Goal: Entertainment & Leisure: Consume media (video, audio)

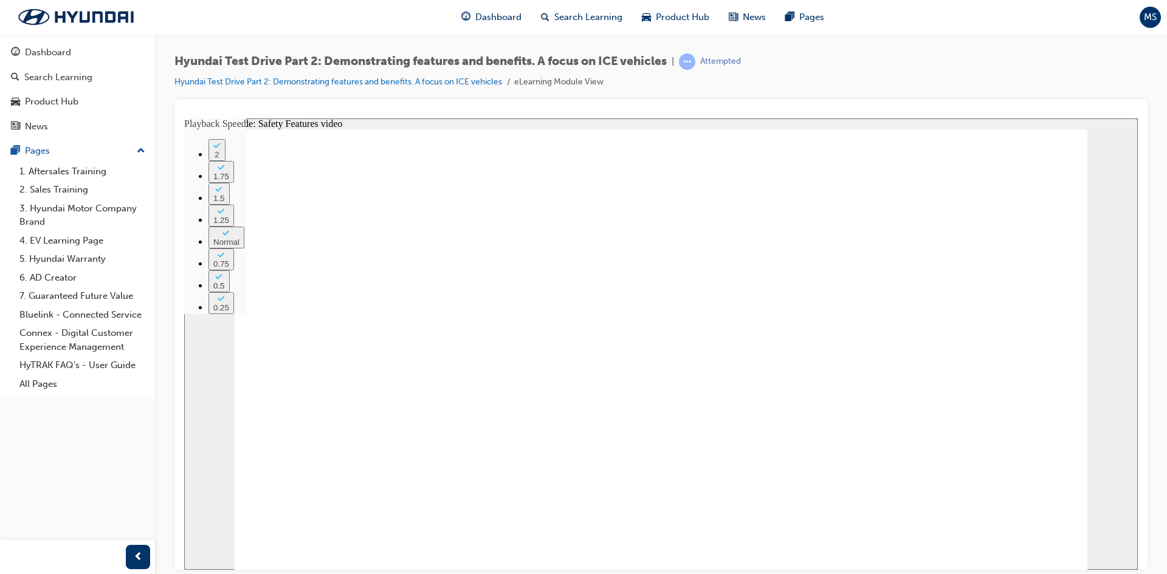
type input "114"
type input "1"
type input "114"
type input "1"
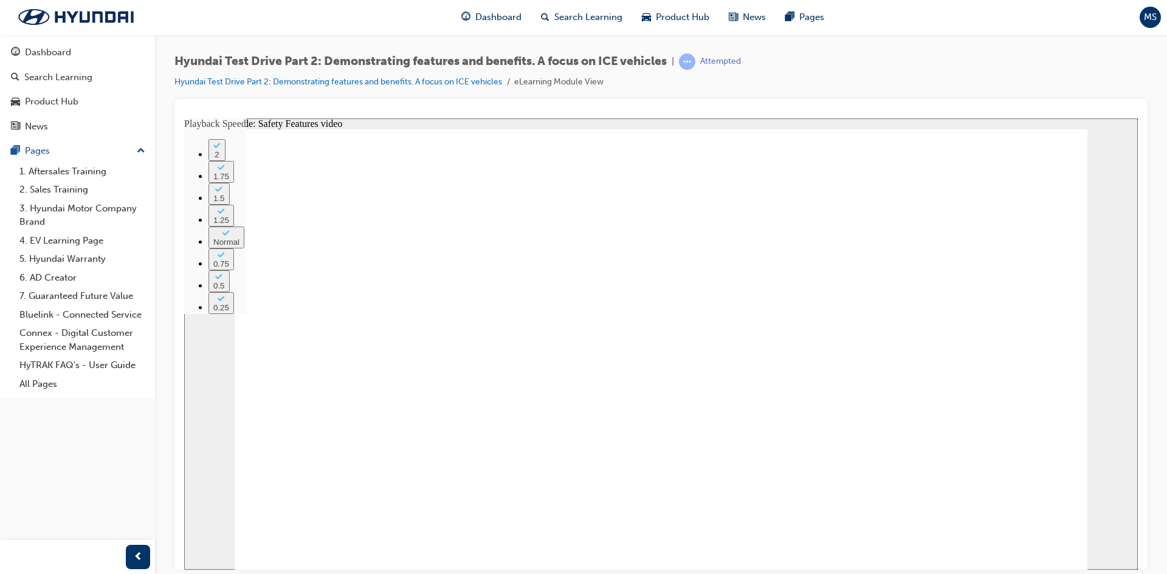
type input "114"
type input "1"
type input "114"
type input "1"
type input "114"
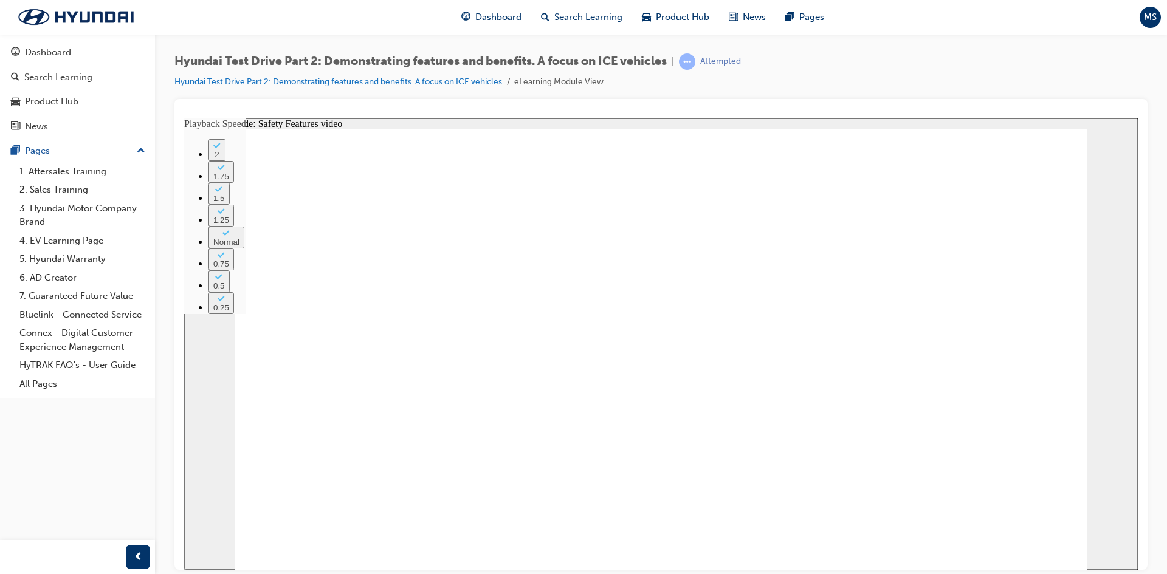
type input "1"
type input "115"
type input "1"
type input "115"
type input "1"
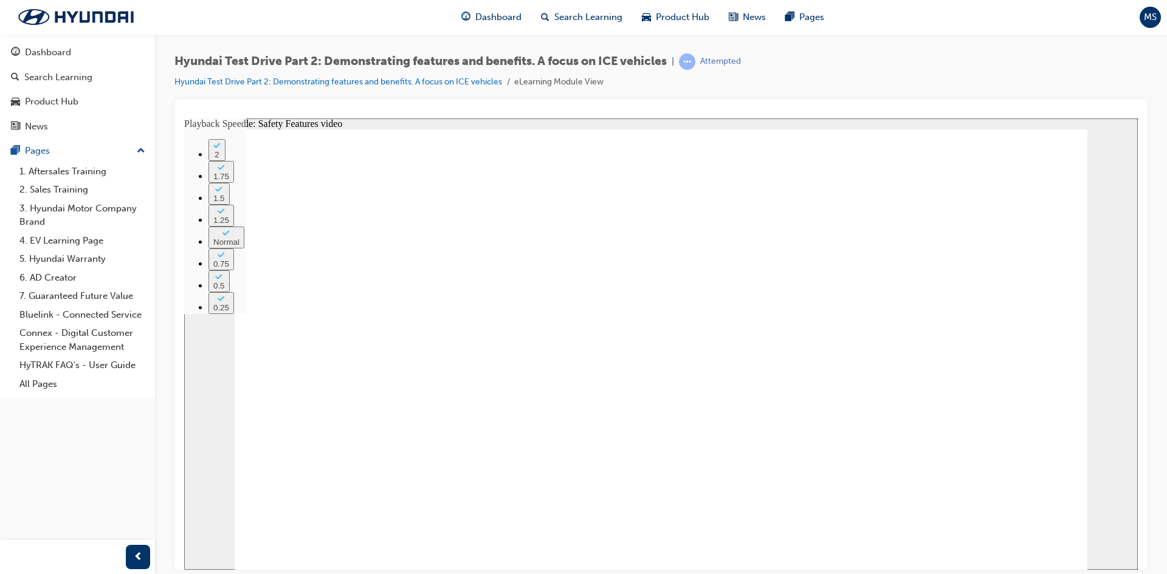
type input "115"
type input "1"
type input "115"
type input "1"
type input "116"
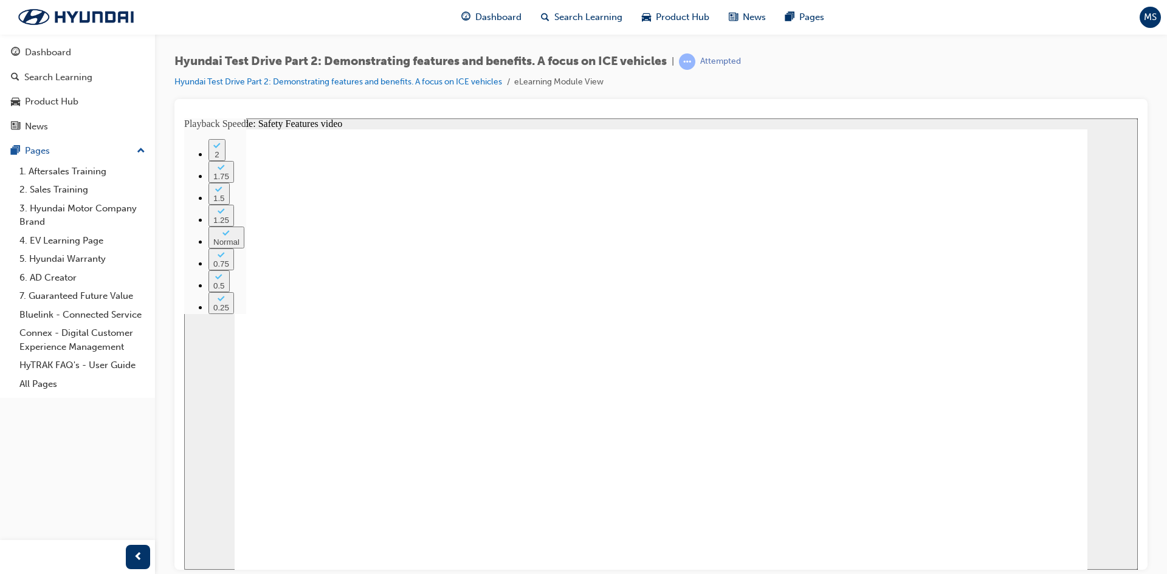
type input "1"
type input "116"
type input "1"
type input "116"
type input "1"
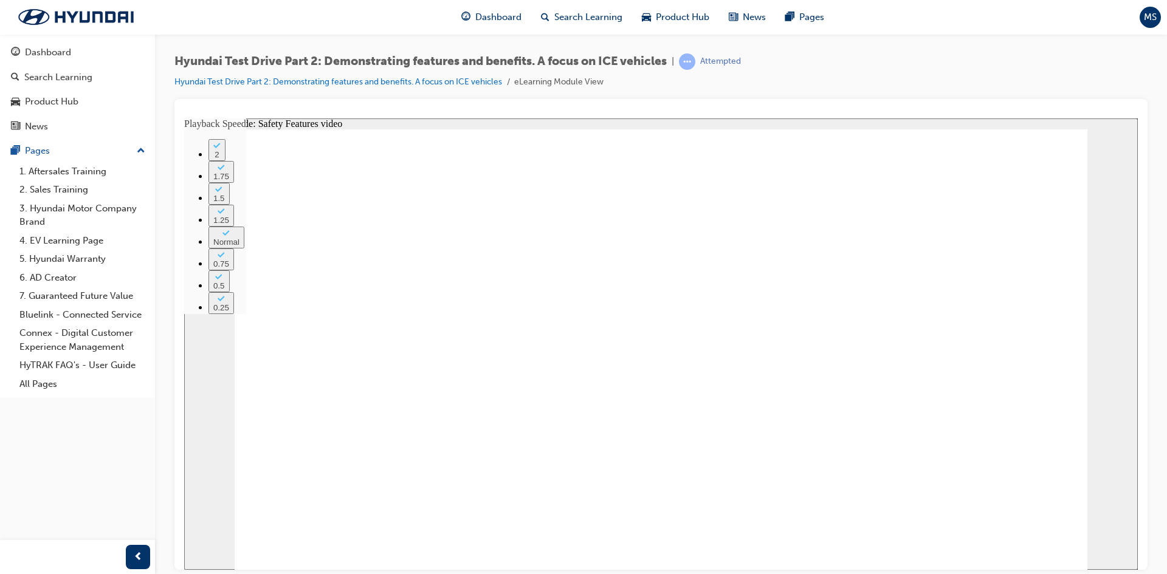
type input "116"
type input "1"
type input "117"
type input "1"
type input "117"
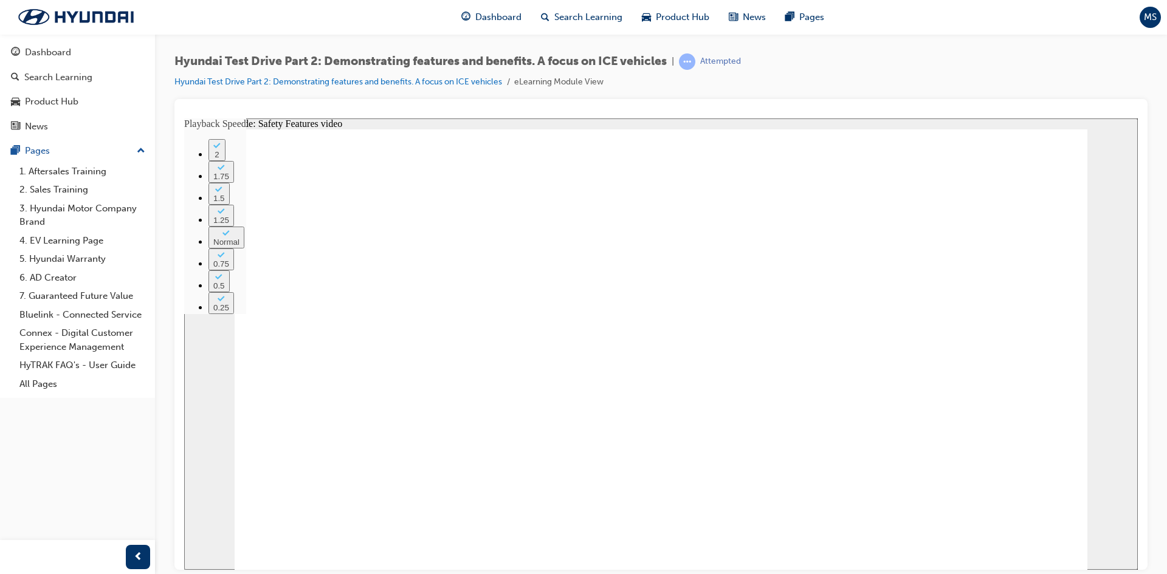
type input "1"
type input "117"
type input "1"
type input "117"
type input "1"
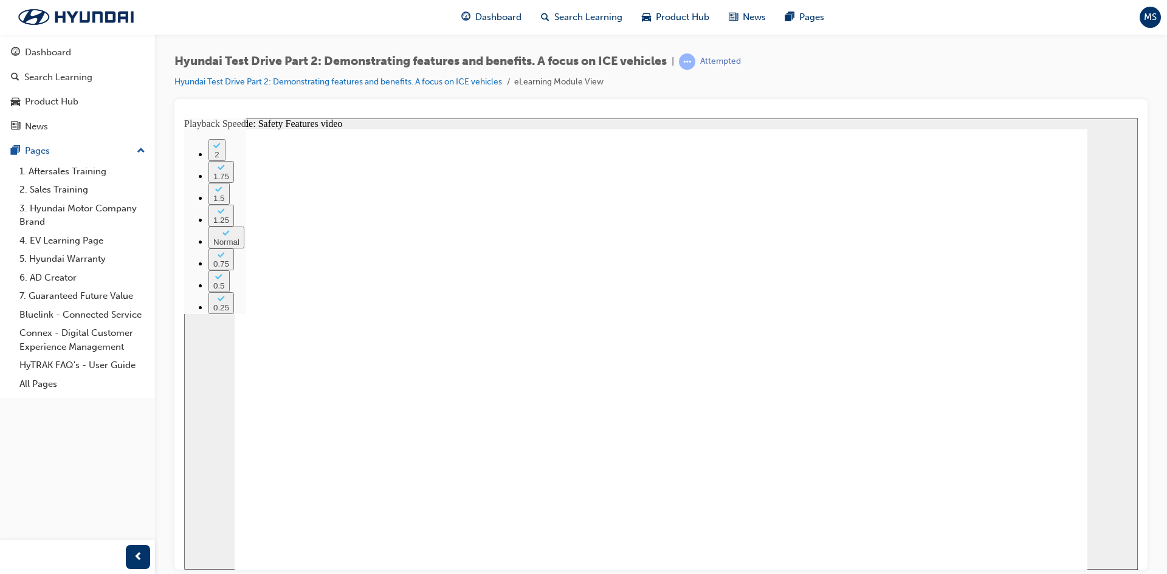
type input "118"
type input "1"
type input "118"
type input "1"
type input "118"
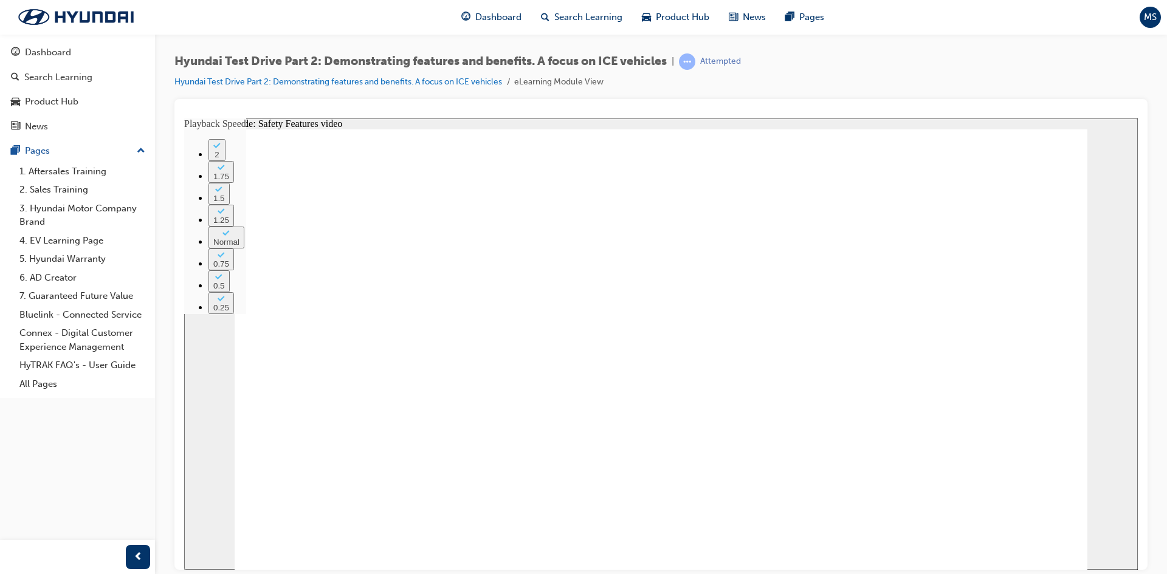
type input "1"
type input "118"
type input "1"
type input "119"
type input "1"
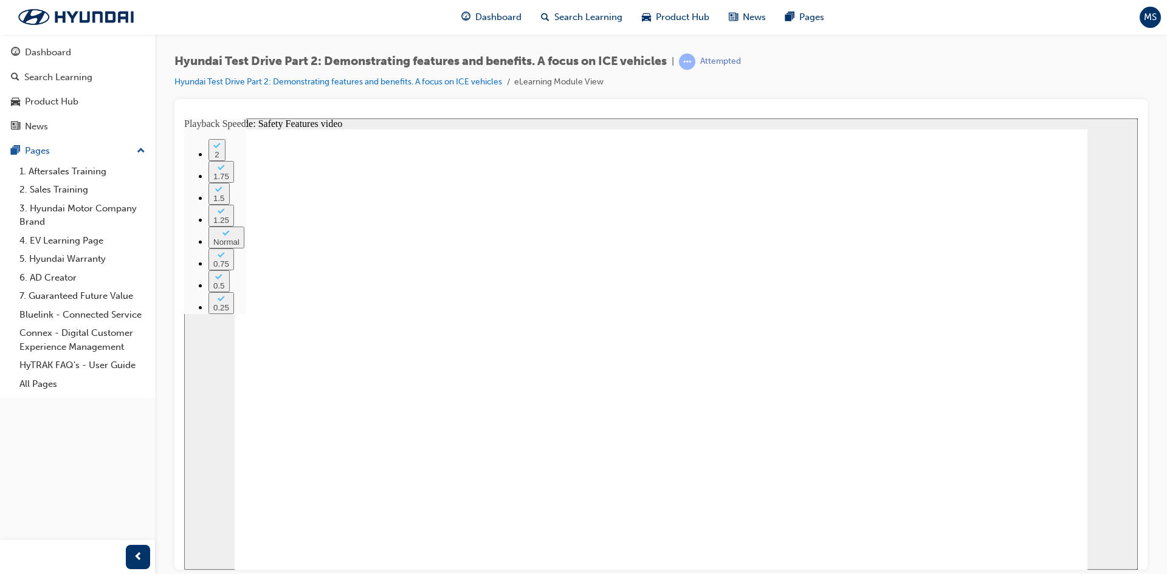
type input "119"
type input "1"
type input "119"
type input "1"
type input "119"
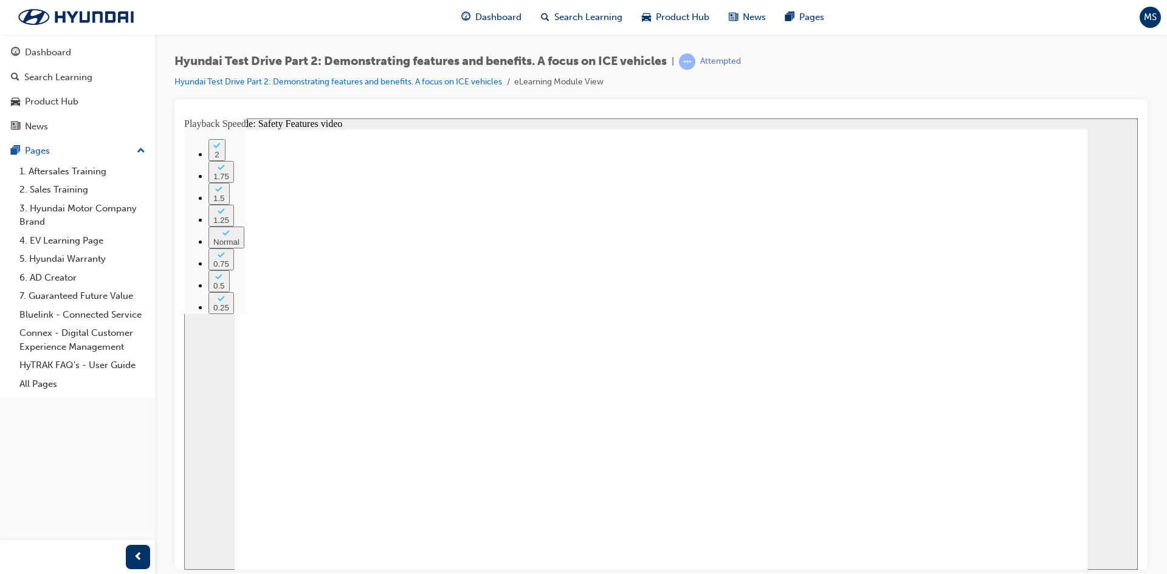
type input "1"
type input "120"
type input "1"
type input "120"
type input "1"
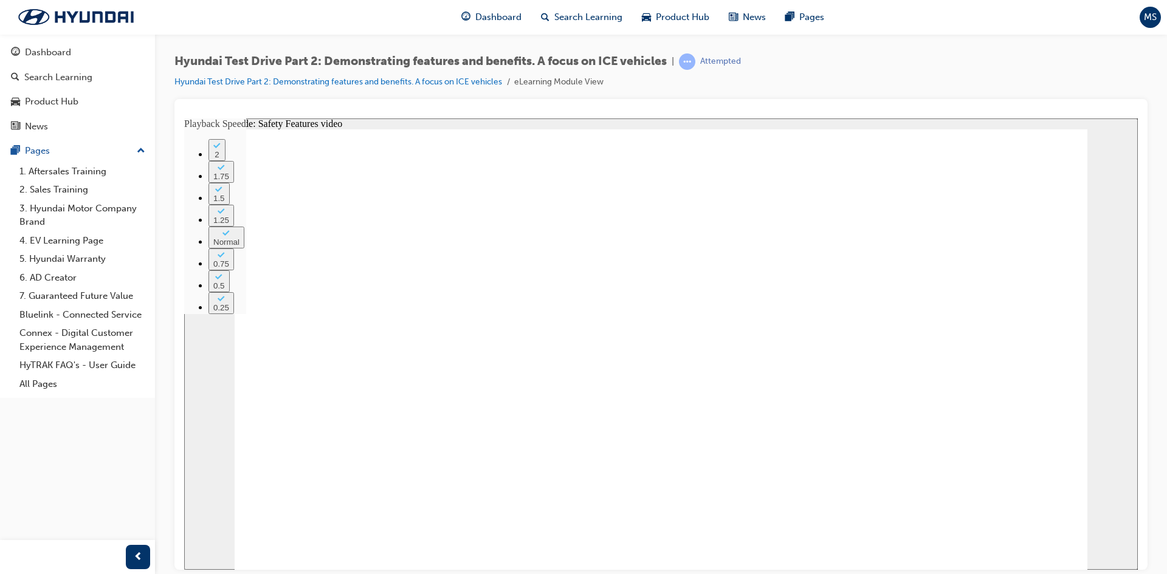
type input "120"
type input "1"
type input "120"
type input "1"
type input "121"
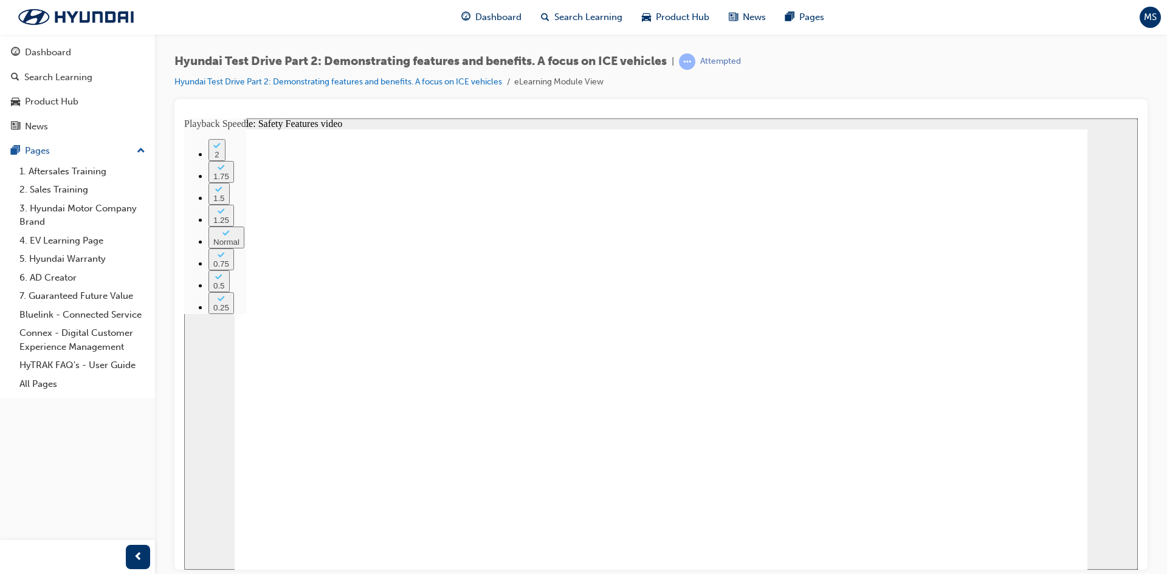
type input "1"
type input "121"
type input "1"
type input "121"
type input "1"
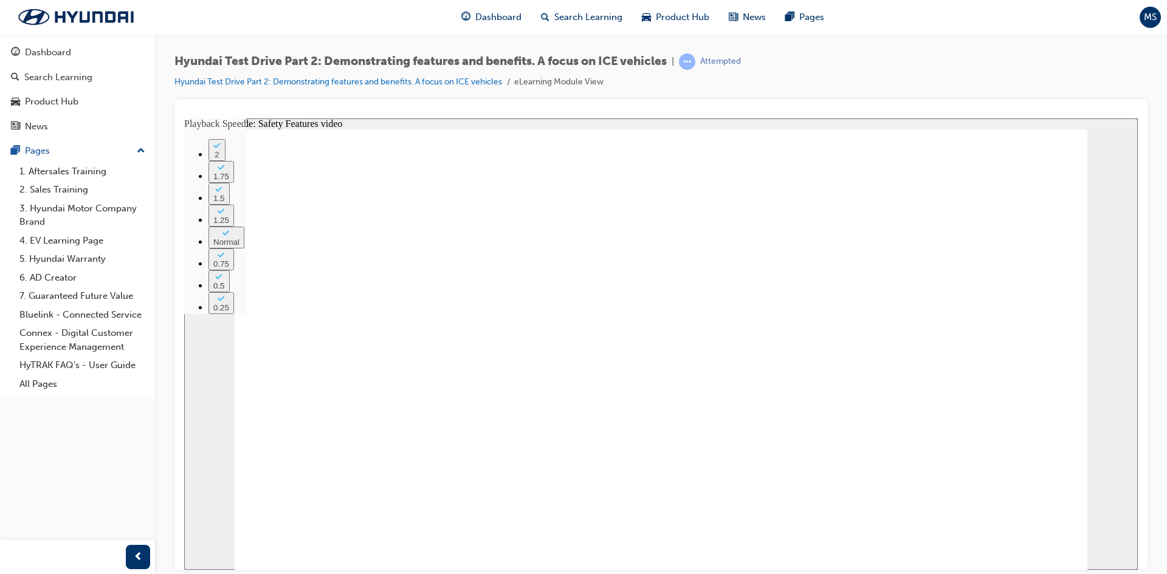
type input "122"
type input "1"
type input "122"
type input "1"
type input "122"
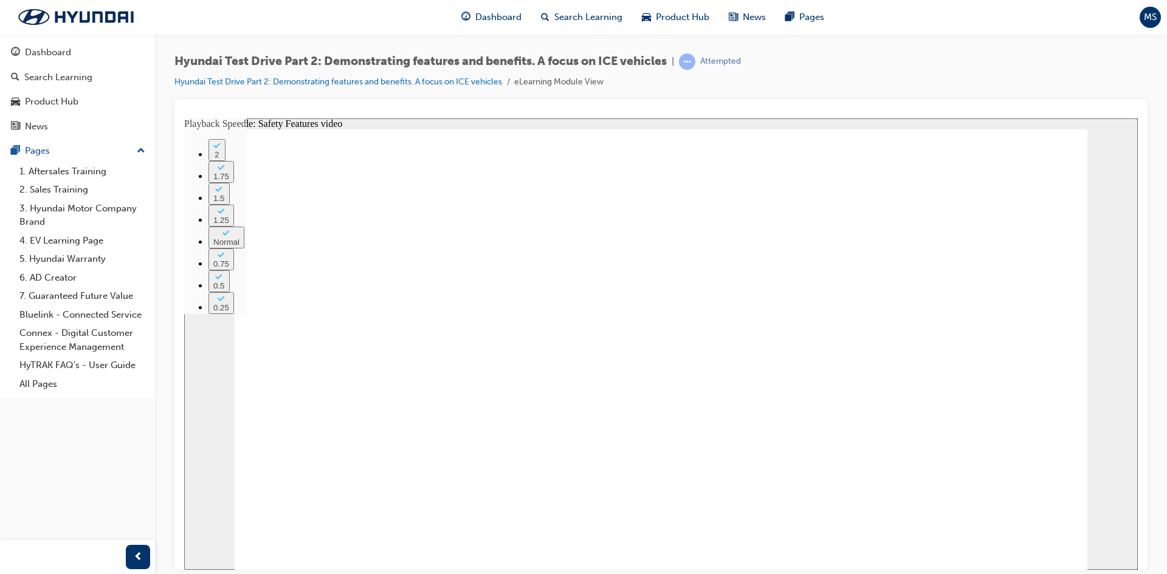
type input "1"
type input "122"
type input "1"
type input "123"
type input "1"
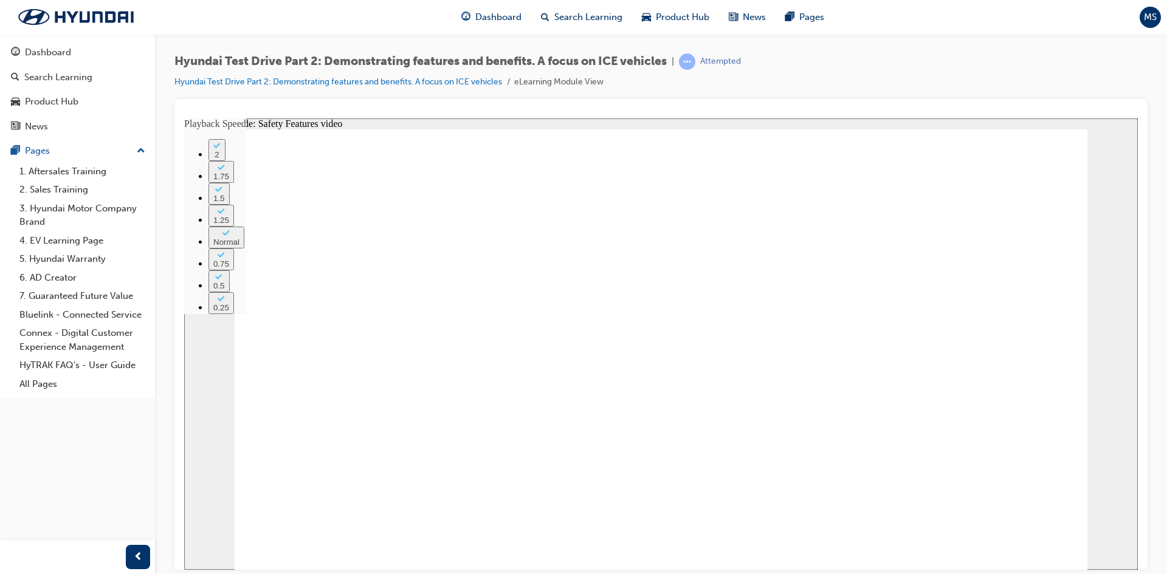
type input "123"
type input "1"
type input "123"
type input "1"
type input "123"
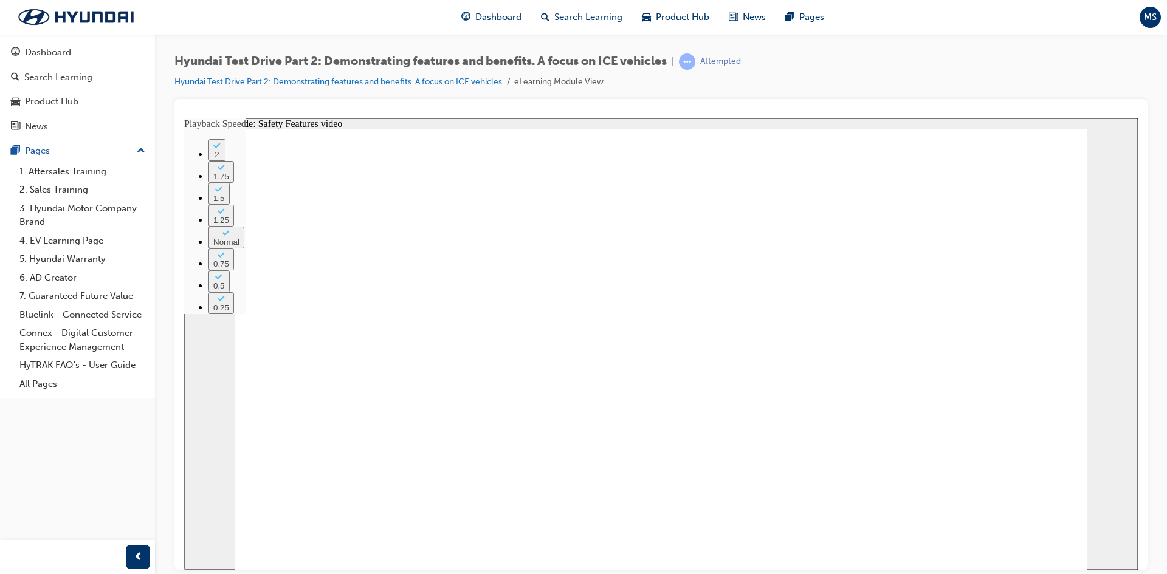
type input "1"
type input "124"
type input "1"
type input "124"
type input "1"
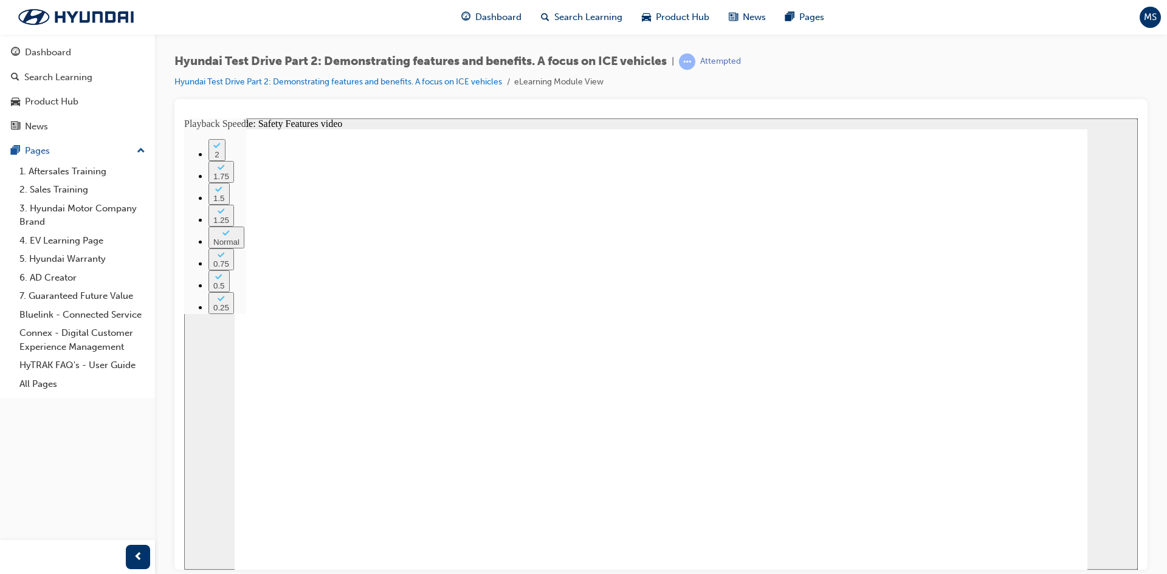
type input "124"
type input "1"
type input "125"
type input "1"
type input "125"
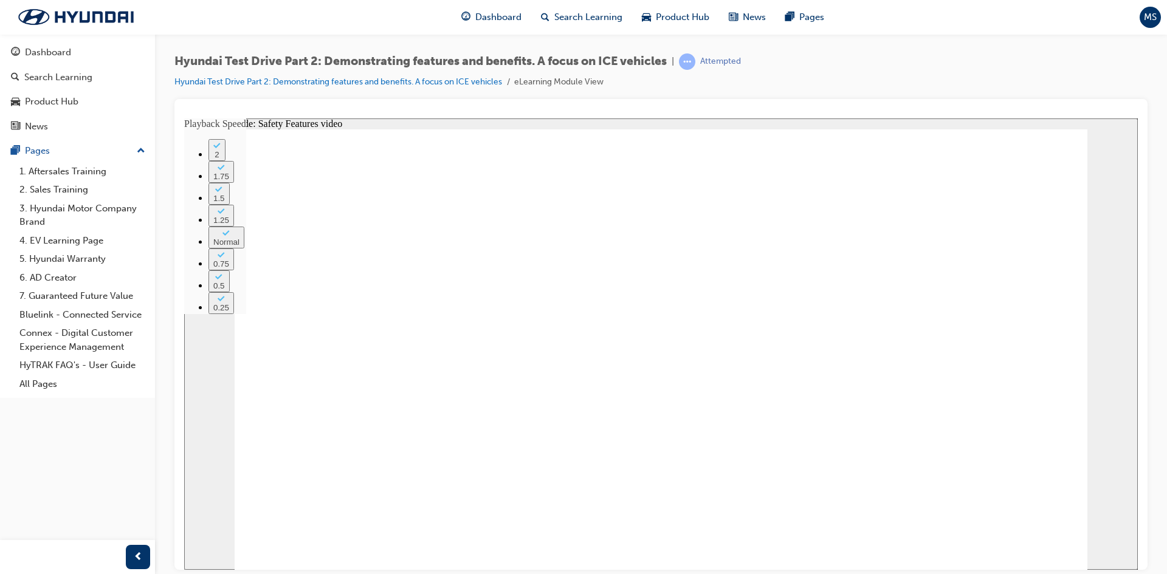
type input "1"
type input "125"
type input "1"
type input "125"
type input "1"
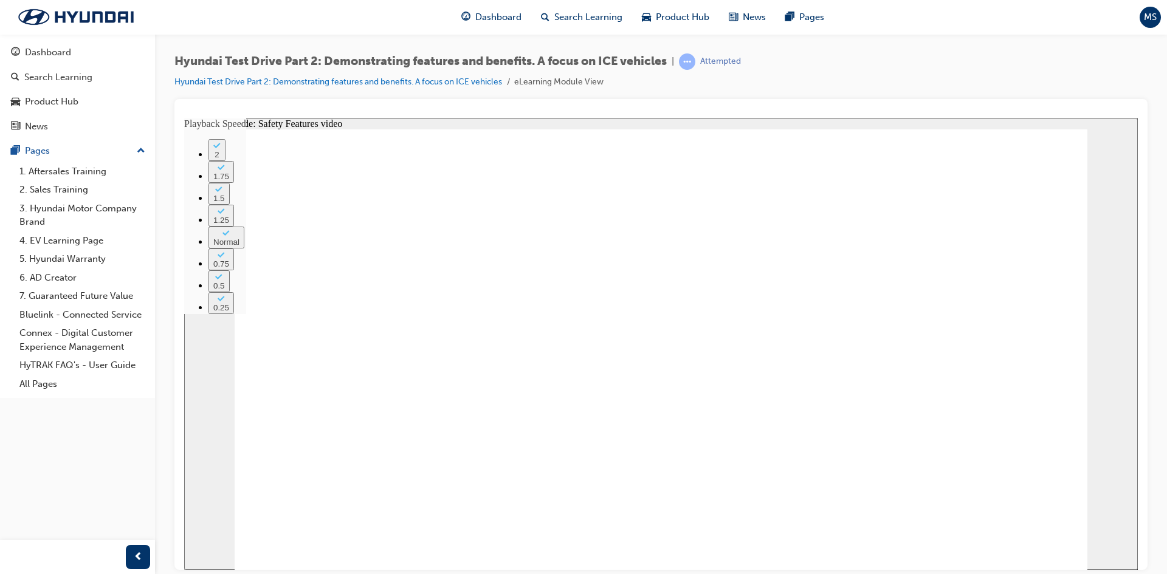
type input "126"
type input "1"
type input "126"
type input "1"
type input "126"
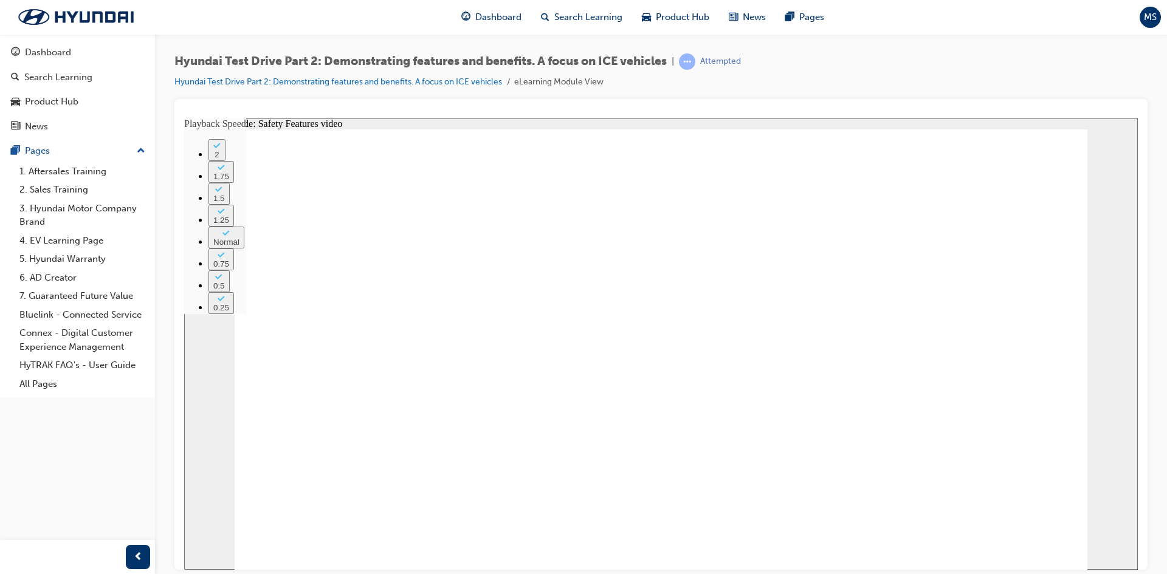
type input "1"
type input "126"
type input "1"
type input "127"
type input "1"
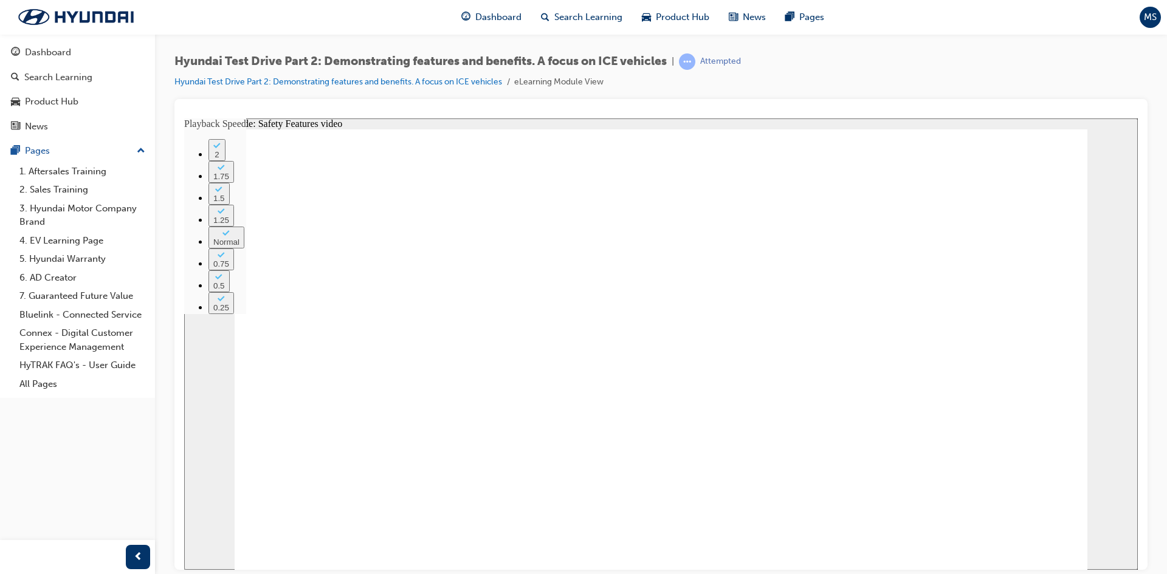
type input "127"
type input "1"
type input "127"
type input "1"
type input "127"
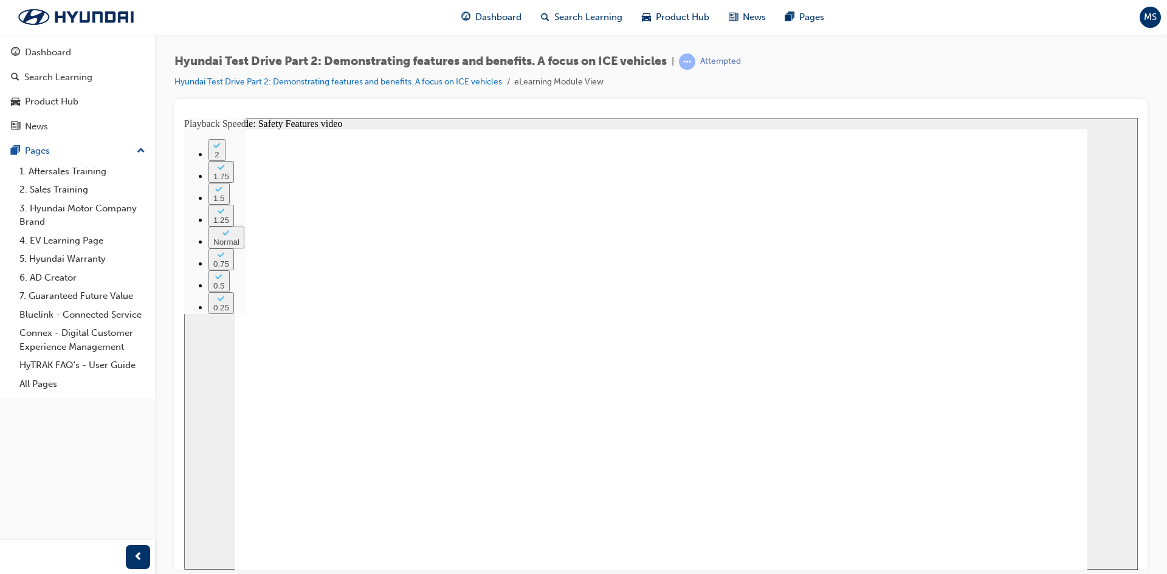
type input "1"
type input "128"
type input "1"
type input "128"
type input "1"
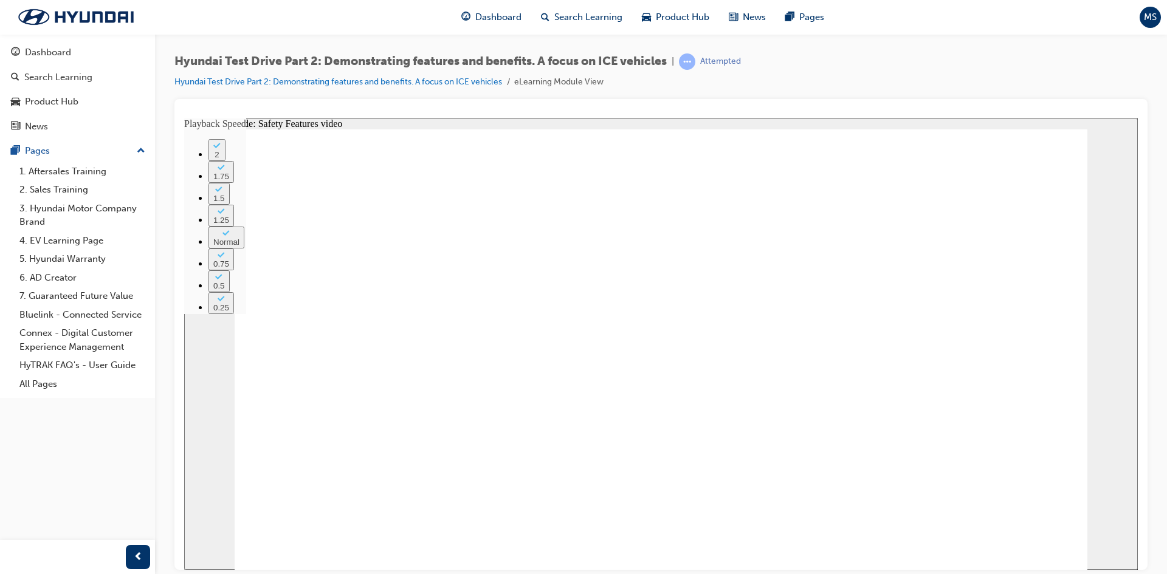
type input "128"
type input "1"
type input "128"
type input "1"
type input "129"
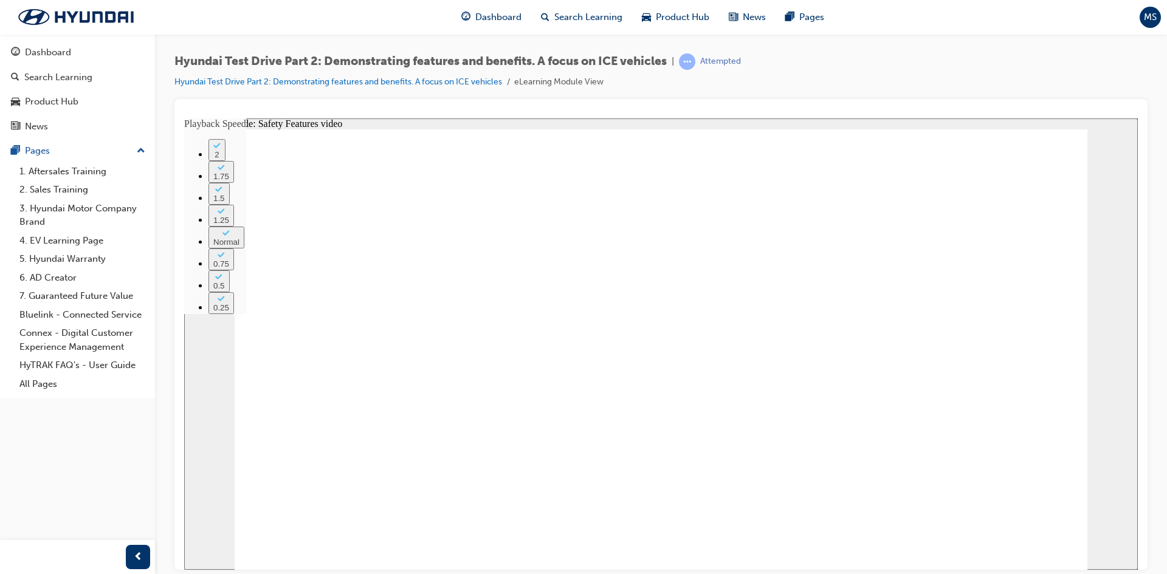
type input "1"
type input "129"
type input "1"
type input "129"
type input "1"
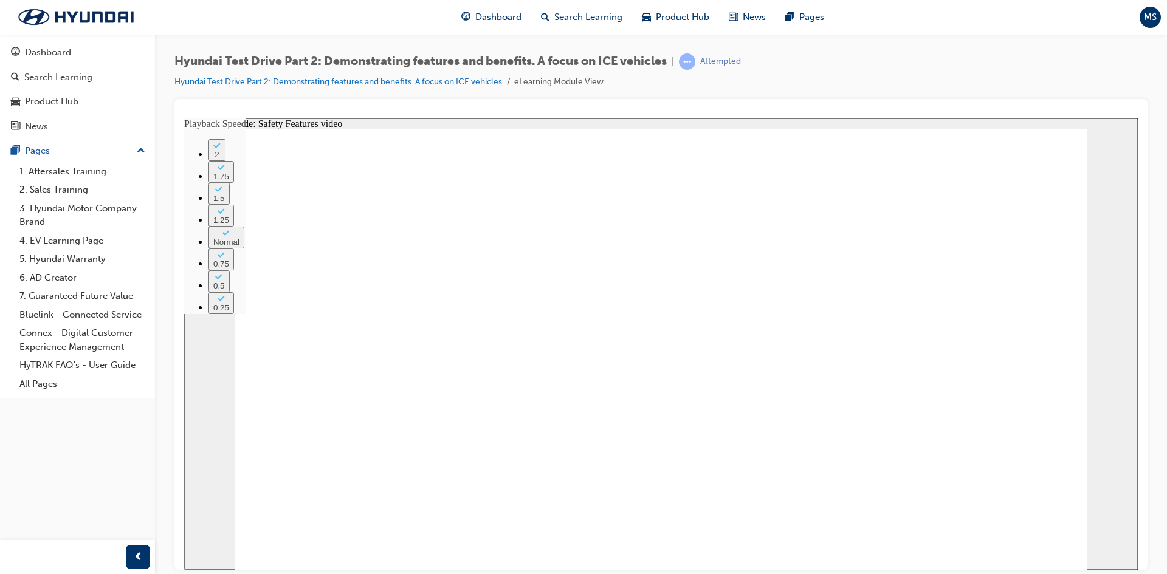
type input "129"
type input "1"
type input "130"
type input "1"
type input "130"
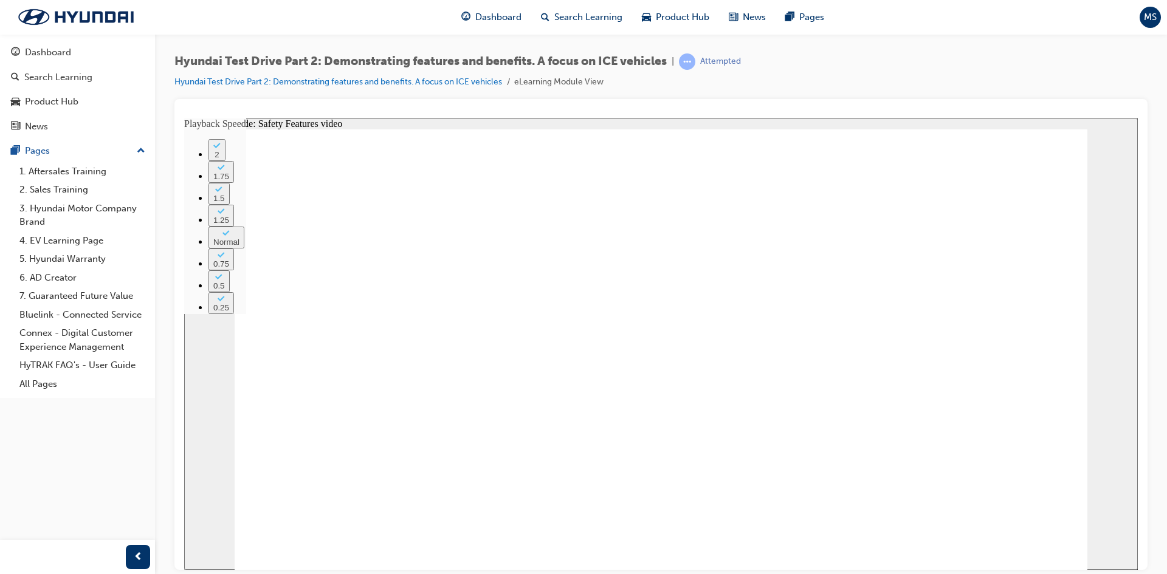
type input "1"
type input "130"
type input "1"
type input "130"
type input "1"
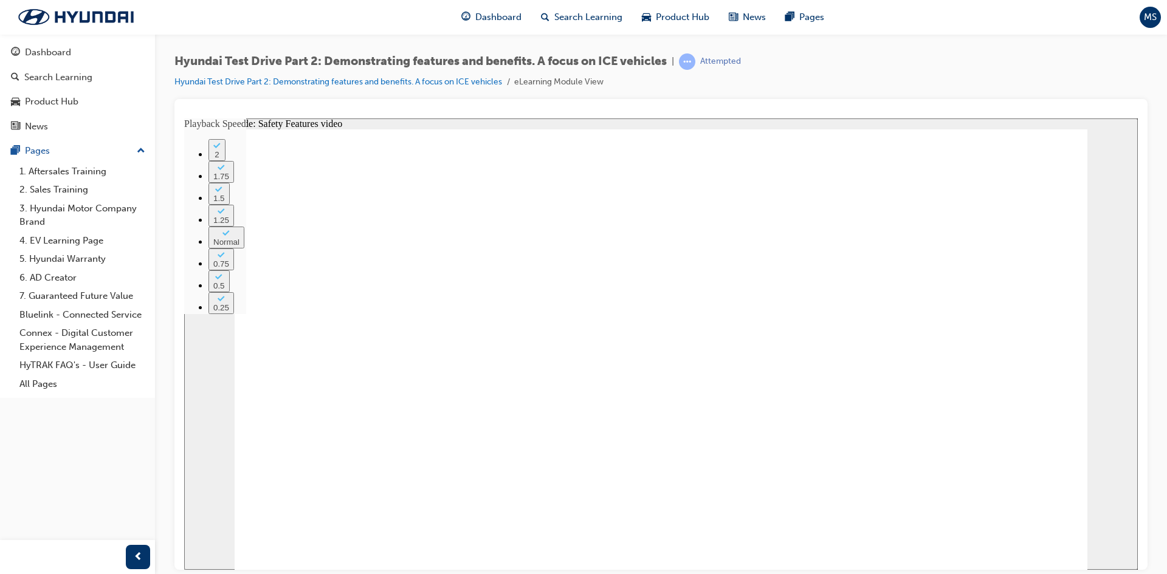
type input "131"
type input "1"
type input "131"
type input "1"
type input "131"
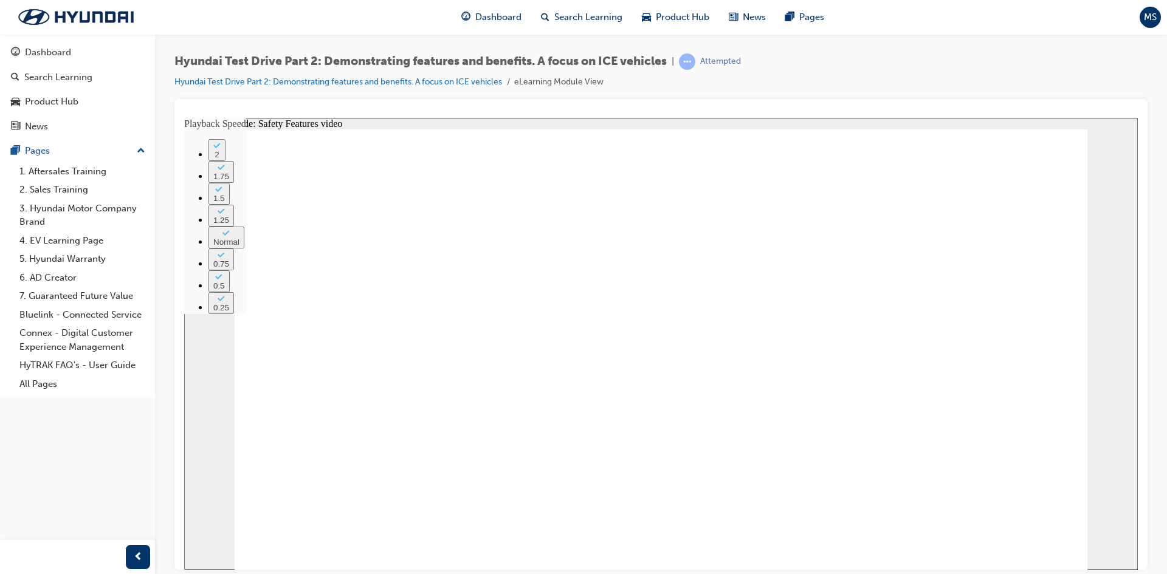
type input "1"
type input "131"
type input "1"
type input "131"
type input "1"
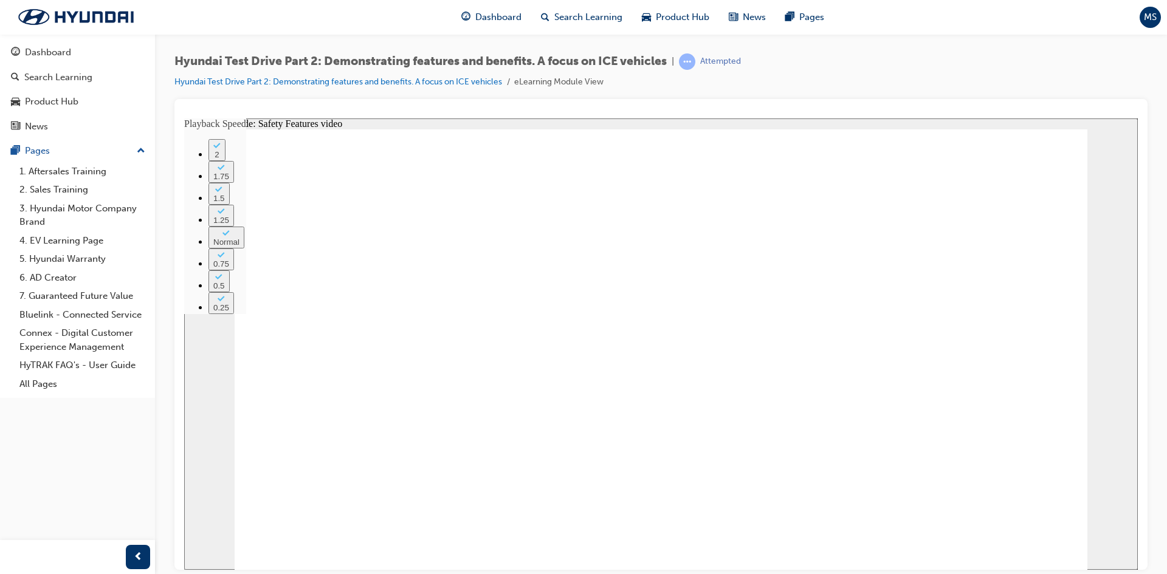
type input "132"
type input "1"
type input "132"
type input "1"
type input "132"
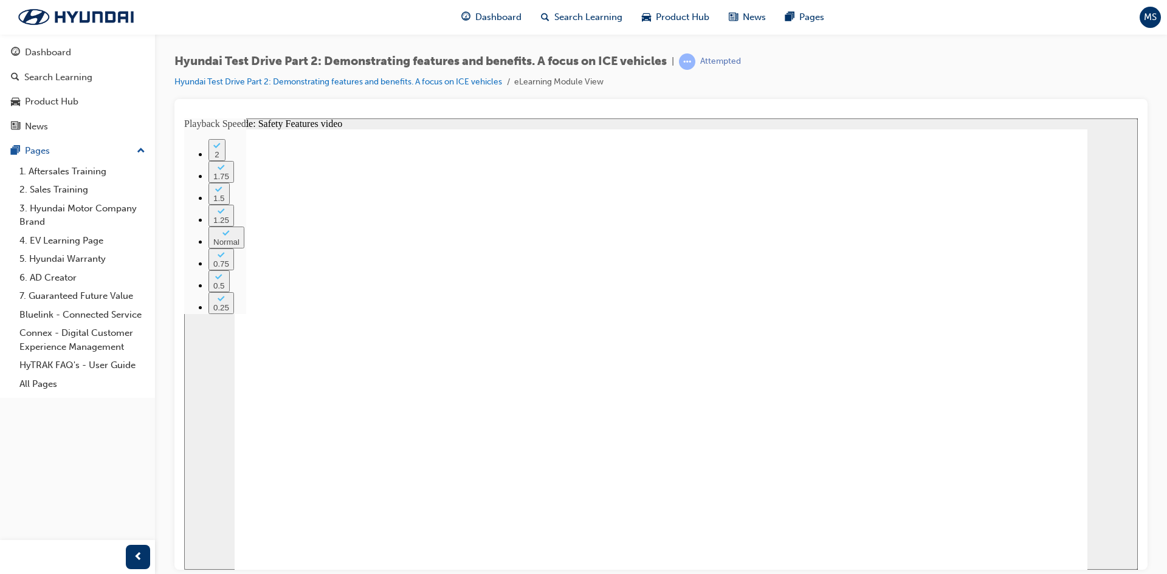
type input "1"
type input "132"
type input "1"
type input "133"
type input "1"
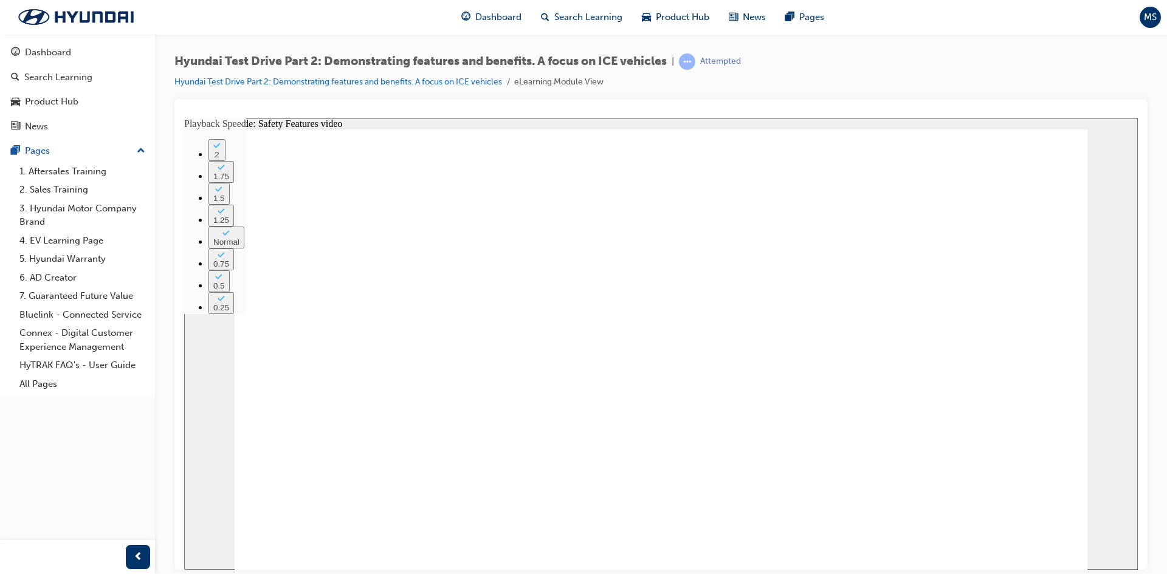
type input "133"
type input "1"
type input "133"
type input "1"
type input "134"
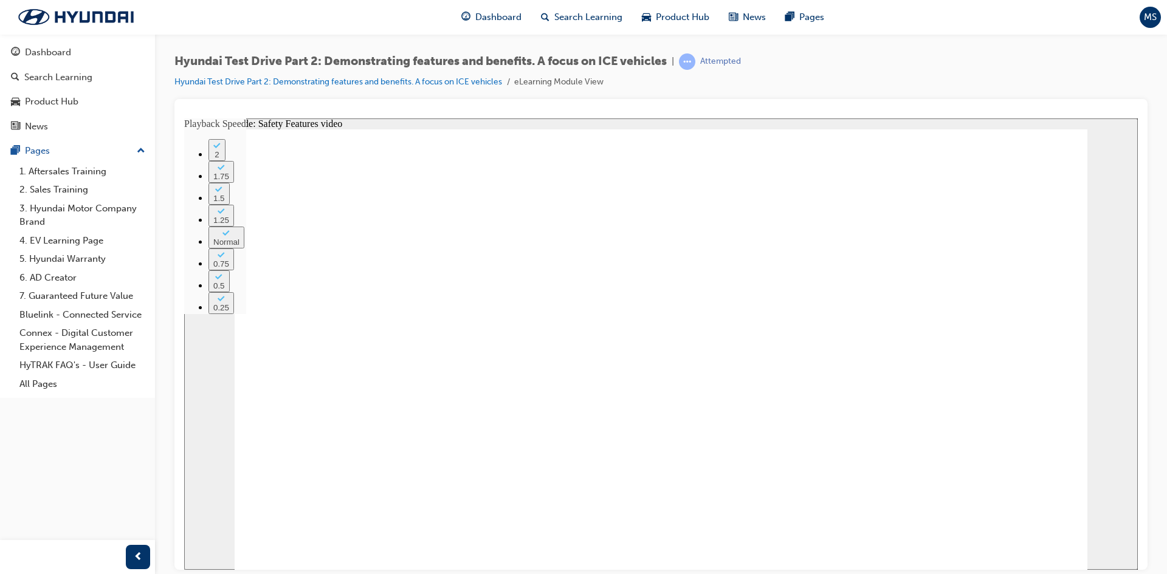
type input "1"
type input "134"
type input "1"
type input "134"
type input "1"
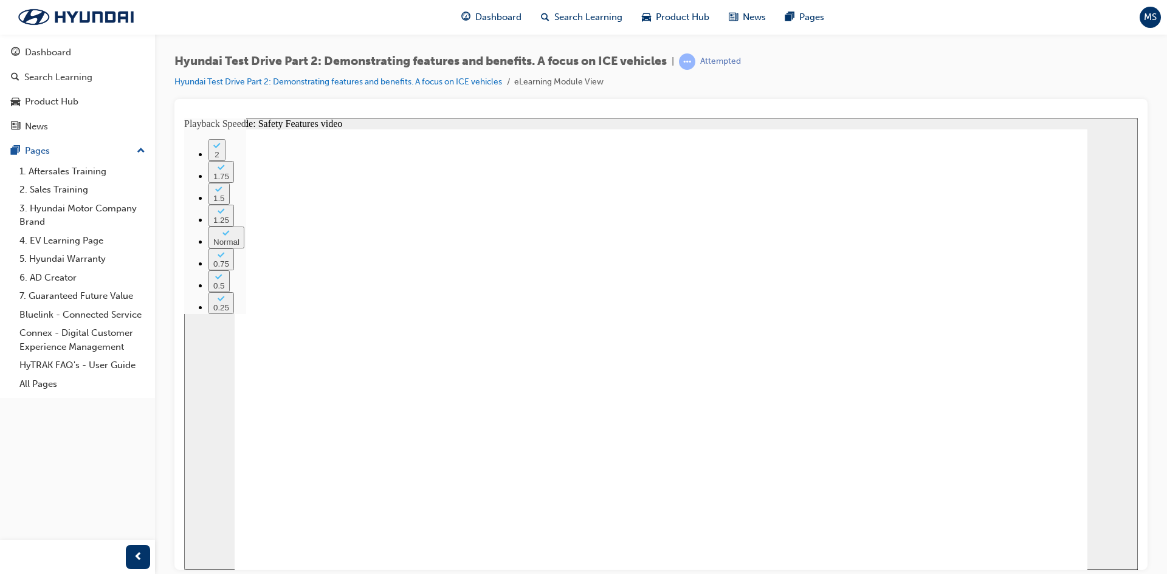
type input "134"
type input "1"
type input "135"
type input "1"
type input "135"
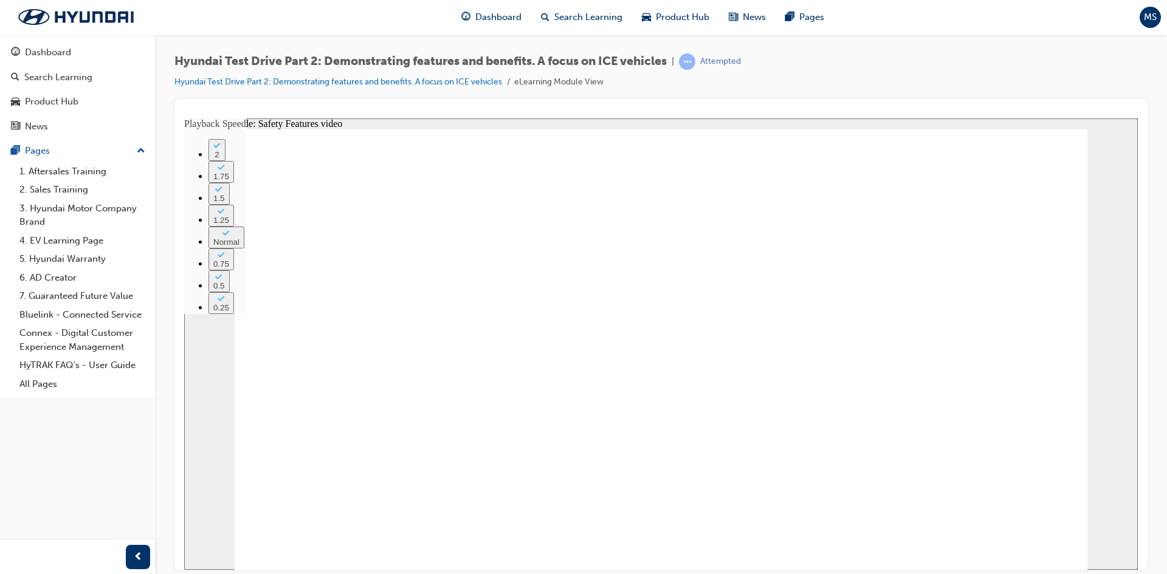
type input "1"
type input "135"
type input "1"
type input "135"
type input "1"
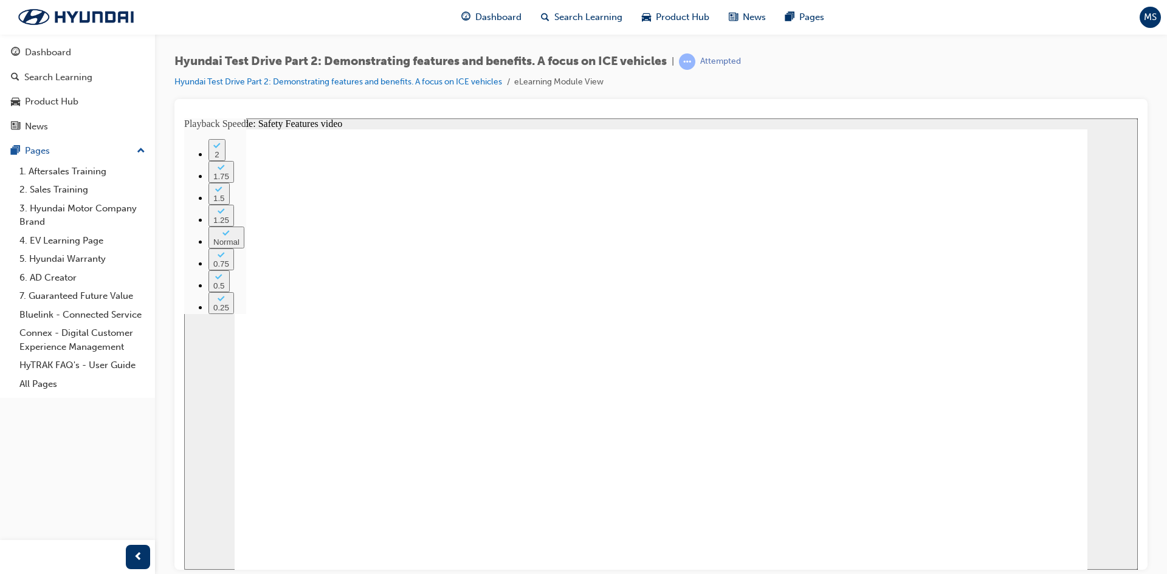
type input "136"
type input "1"
type input "136"
type input "1"
type input "136"
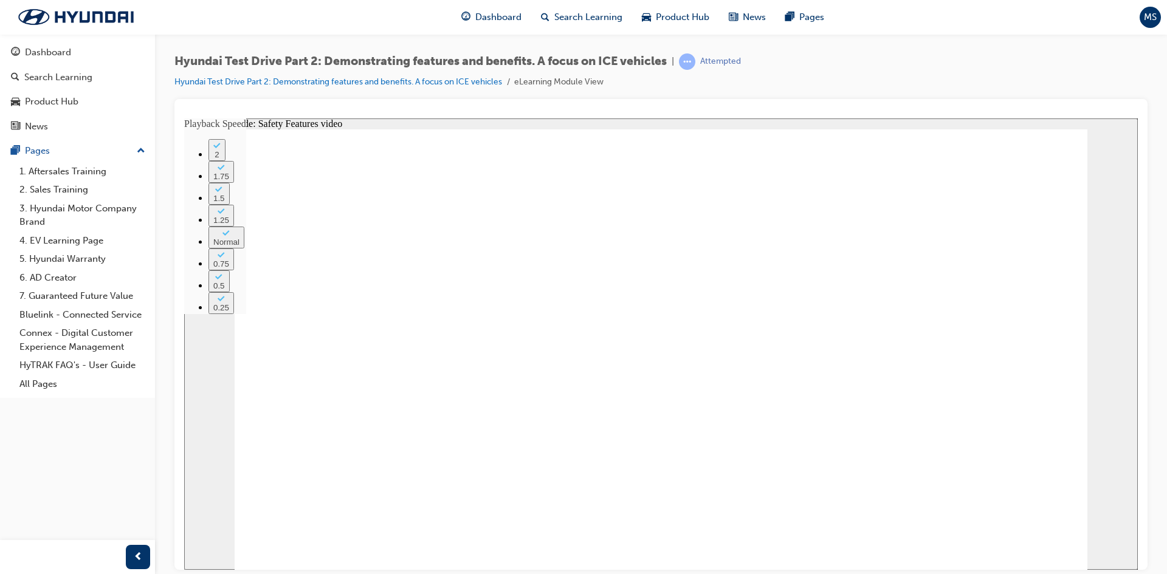
type input "1"
type input "136"
type input "1"
type input "137"
type input "1"
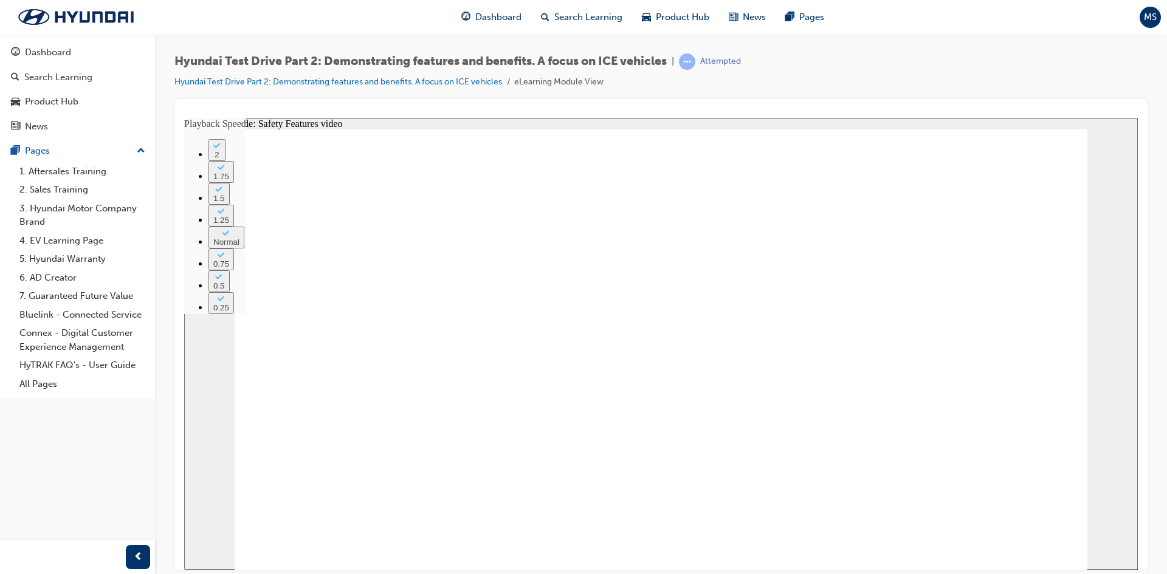
type input "137"
type input "1"
type input "137"
type input "1"
type input "138"
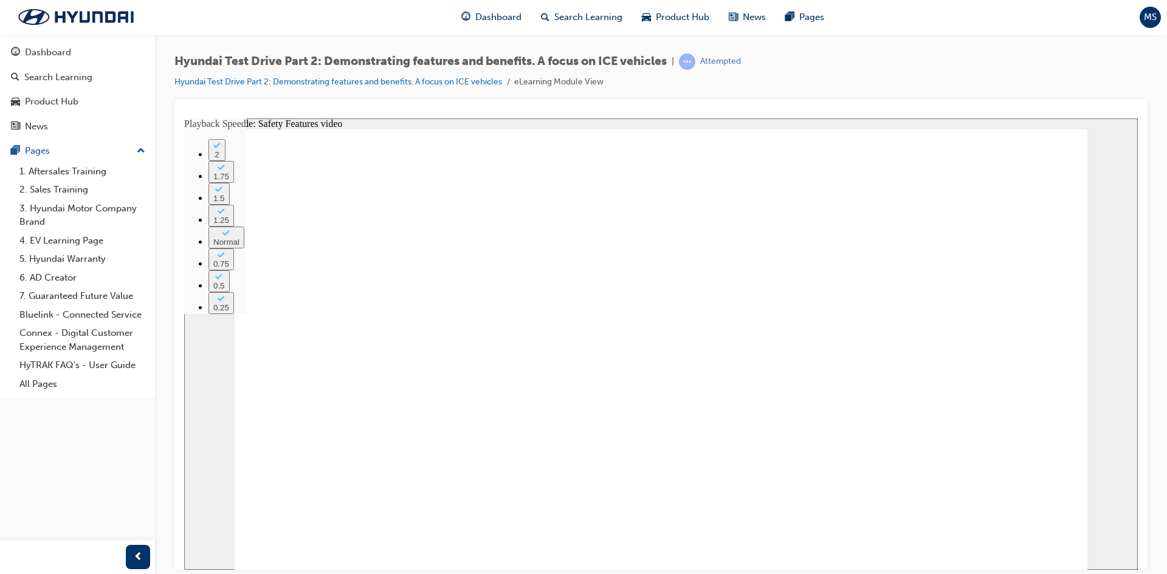
type input "1"
type input "138"
type input "1"
type input "138"
type input "1"
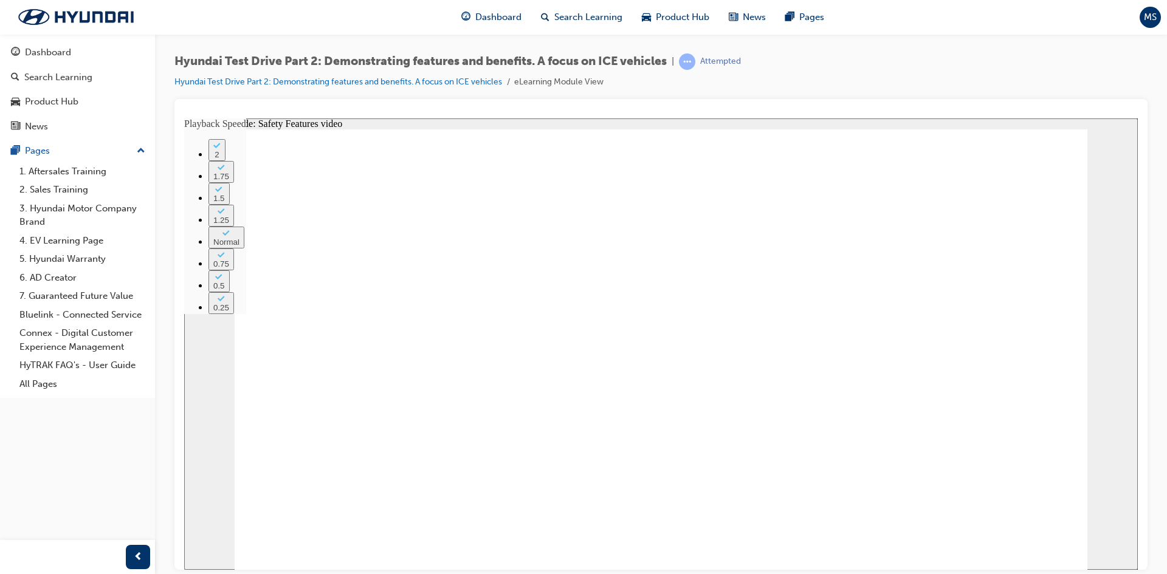
type input "138"
type input "1"
type input "139"
type input "1"
type input "139"
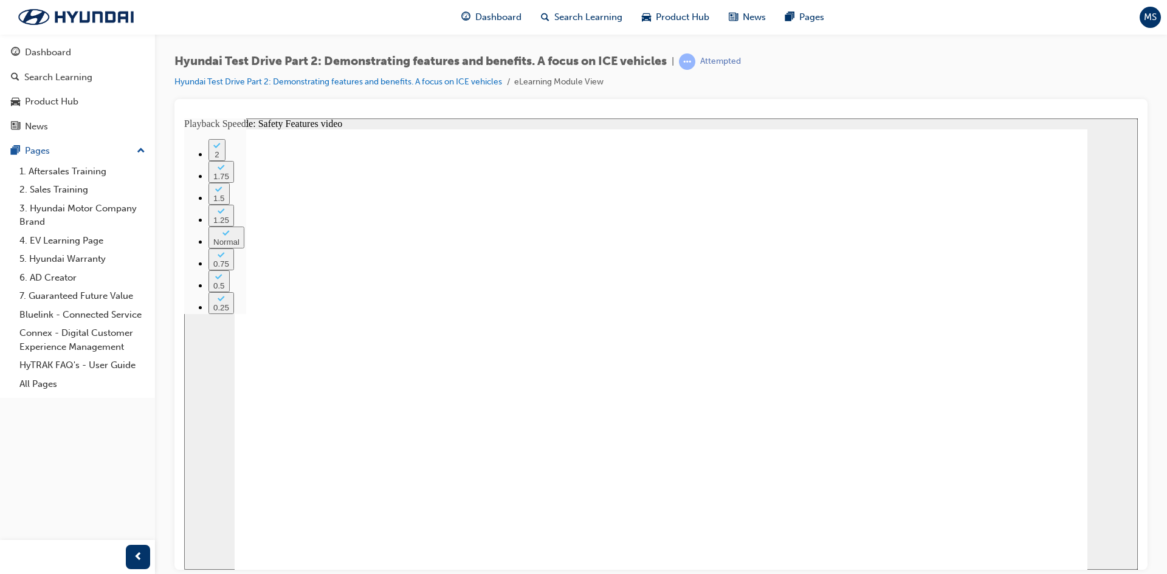
type input "1"
